Goal: Task Accomplishment & Management: Use online tool/utility

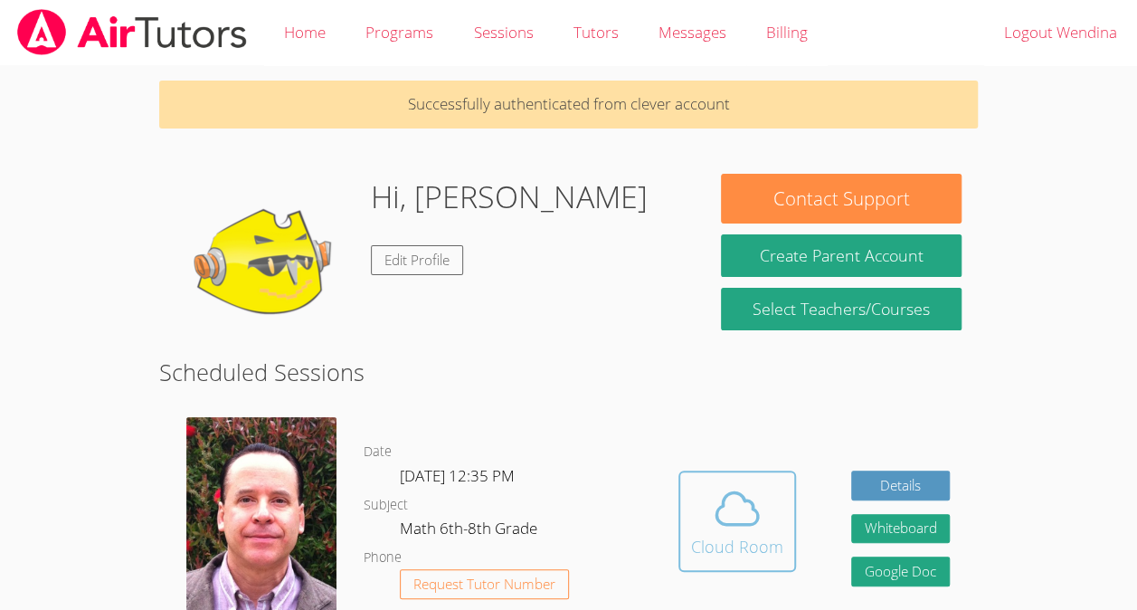
click at [733, 539] on div "Cloud Room" at bounding box center [737, 546] width 92 height 25
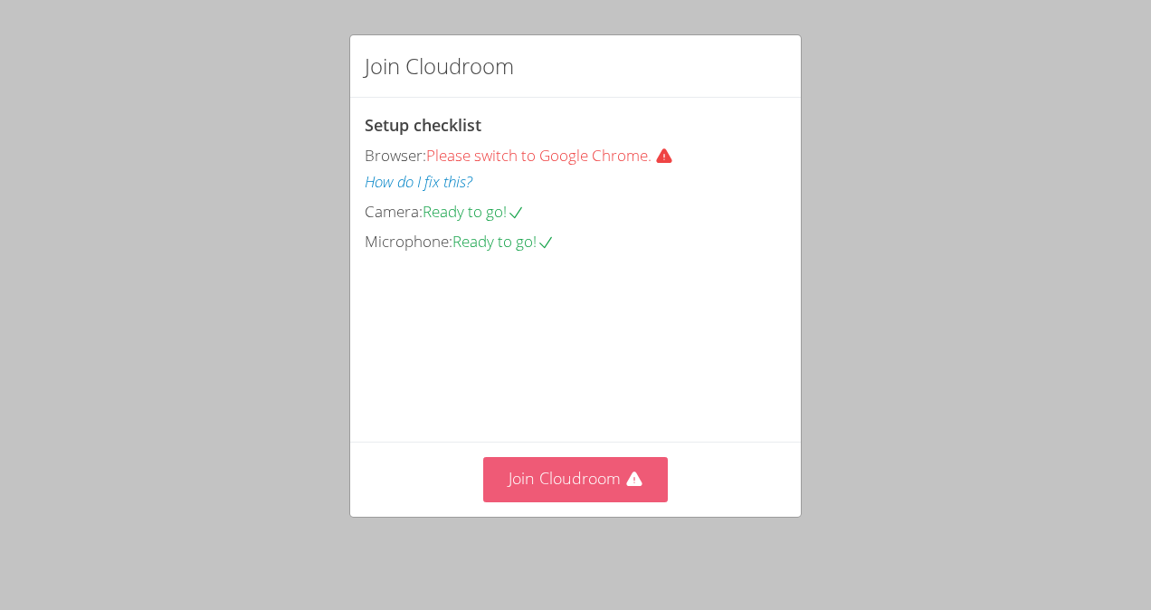
click at [603, 485] on button "Join Cloudroom" at bounding box center [575, 479] width 185 height 44
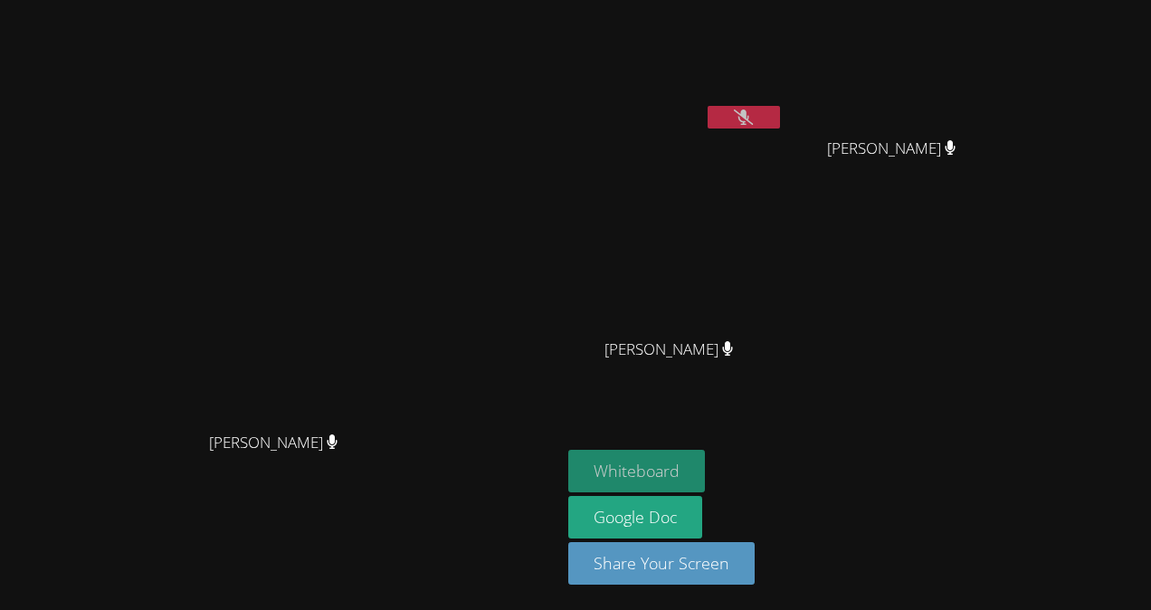
click at [705, 472] on button "Whiteboard" at bounding box center [636, 471] width 137 height 43
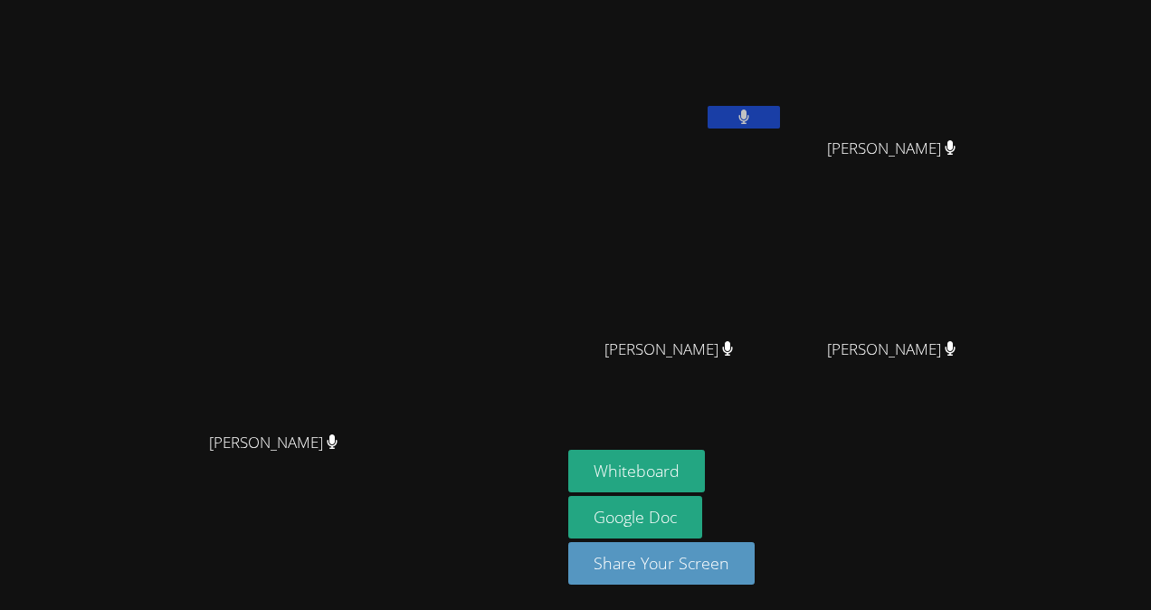
click at [780, 116] on button at bounding box center [743, 117] width 72 height 23
click at [145, 413] on video at bounding box center [280, 269] width 271 height 308
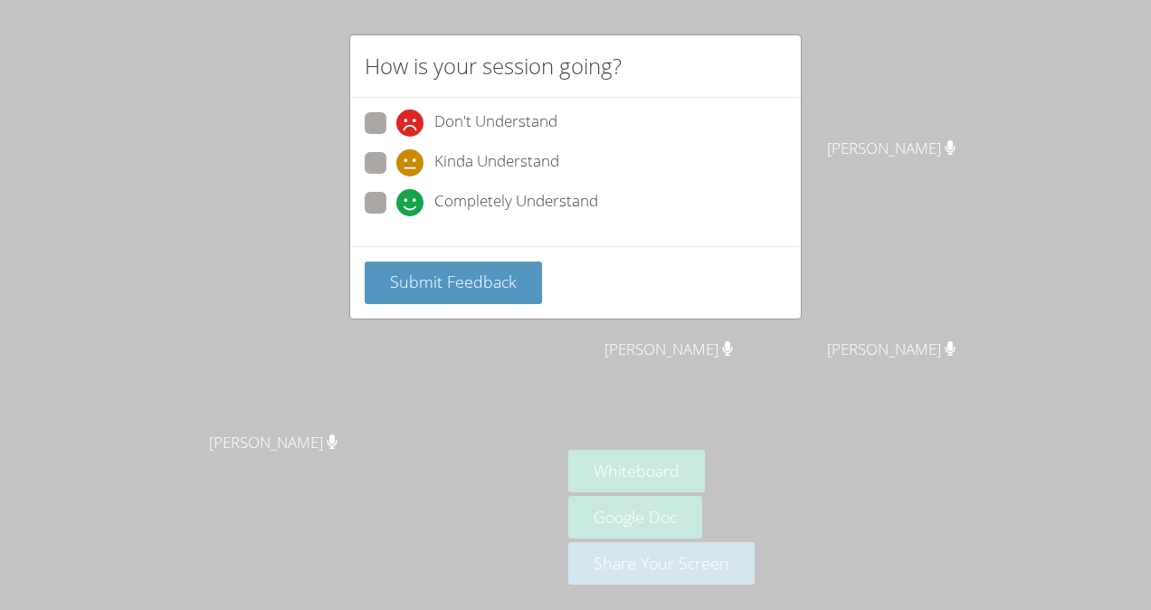
click at [501, 155] on span "Kinda Understand" at bounding box center [496, 162] width 125 height 27
click at [412, 155] on input "Kinda Understand" at bounding box center [403, 159] width 15 height 15
radio input "true"
click at [514, 296] on button "Submit Feedback" at bounding box center [453, 282] width 177 height 43
